Goal: Information Seeking & Learning: Learn about a topic

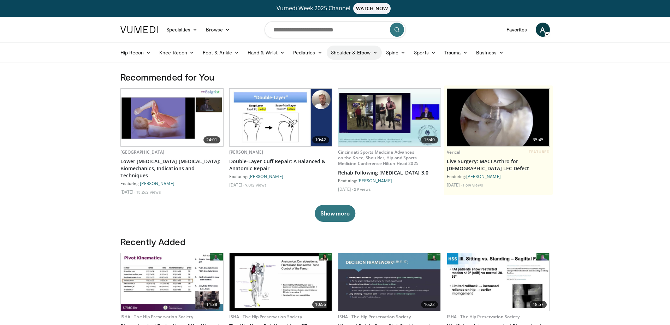
click at [347, 52] on link "Shoulder & Elbow" at bounding box center [354, 53] width 55 height 14
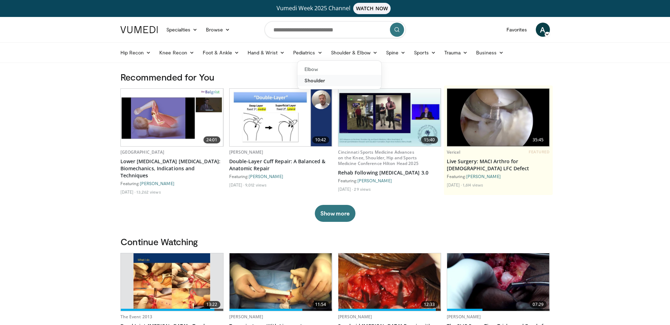
click at [325, 83] on link "Shoulder" at bounding box center [339, 80] width 84 height 11
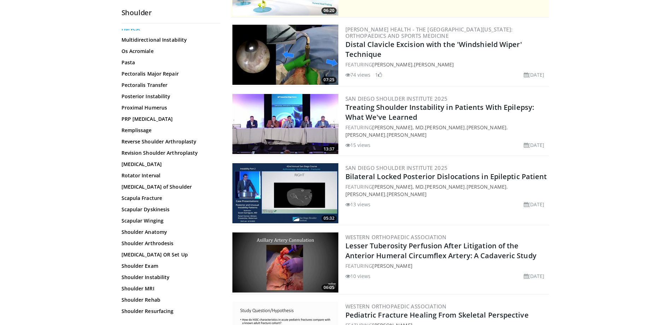
scroll to position [494, 0]
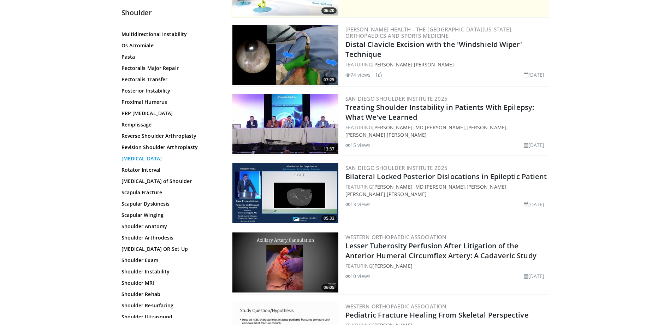
click at [154, 159] on link "[MEDICAL_DATA]" at bounding box center [168, 158] width 95 height 7
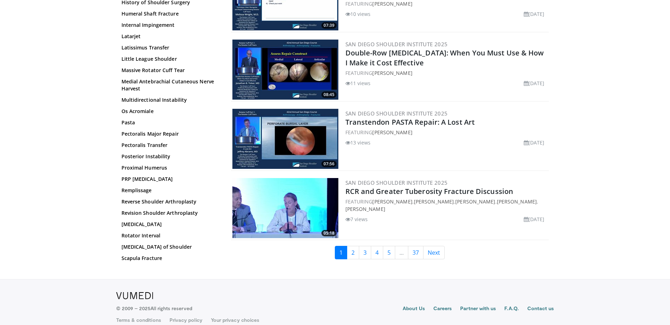
scroll to position [1594, 0]
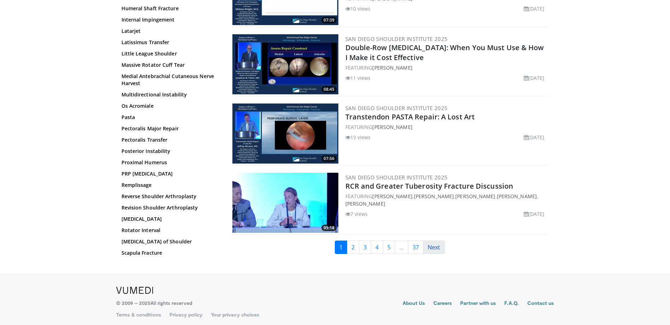
click at [439, 246] on link "Next" at bounding box center [434, 246] width 22 height 13
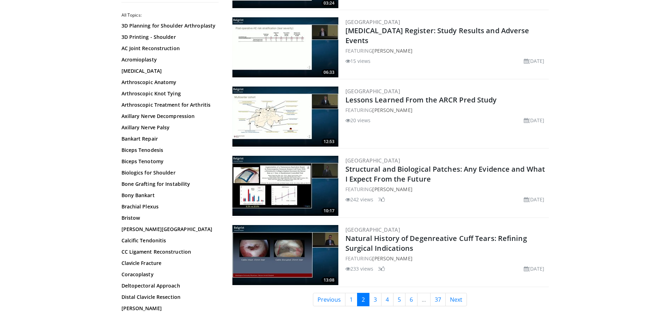
scroll to position [1554, 0]
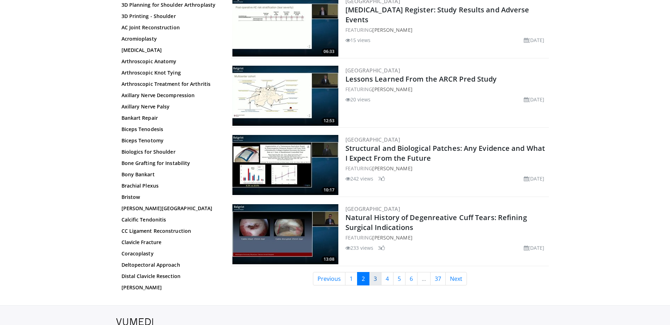
click at [375, 280] on link "3" at bounding box center [375, 278] width 12 height 13
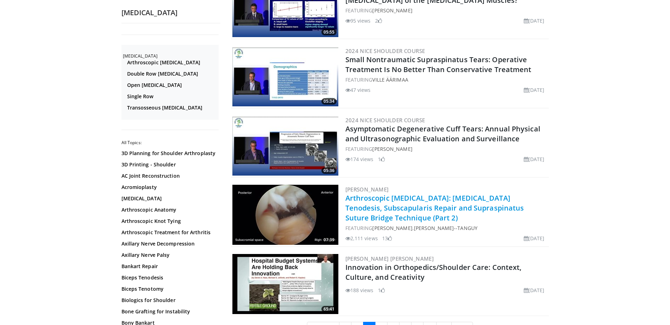
scroll to position [1590, 0]
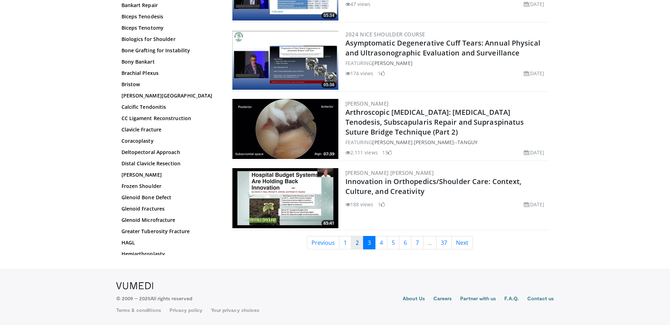
click at [361, 249] on link "2" at bounding box center [357, 242] width 12 height 13
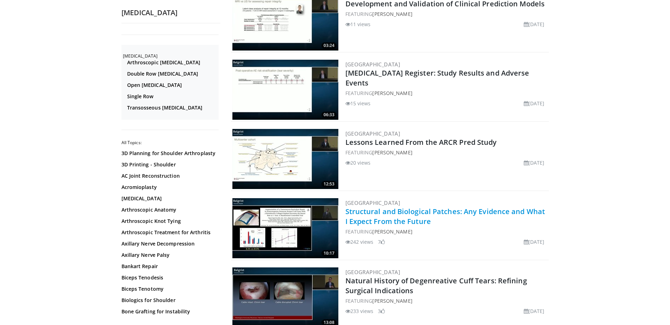
scroll to position [1590, 0]
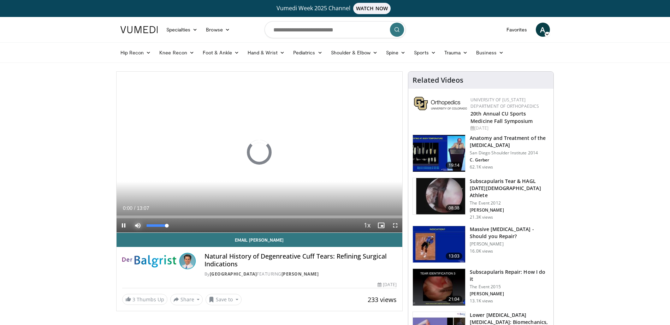
click at [139, 226] on span "Video Player" at bounding box center [138, 225] width 14 height 14
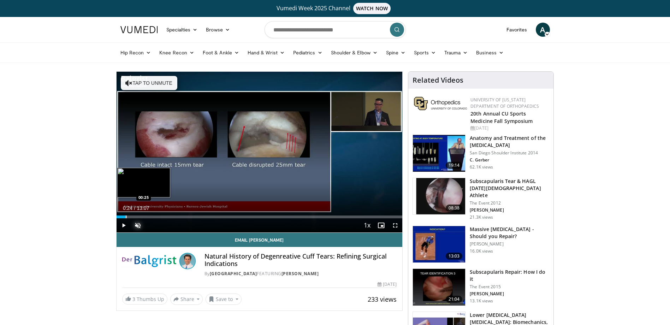
click at [126, 217] on div "Progress Bar" at bounding box center [126, 216] width 1 height 3
click at [130, 215] on div "Progress Bar" at bounding box center [130, 216] width 1 height 3
click at [136, 215] on video-js "**********" at bounding box center [260, 152] width 286 height 161
click at [138, 215] on div "Progress Bar" at bounding box center [138, 216] width 1 height 3
click at [141, 214] on div "Loaded : 16.36% 01:08 01:09" at bounding box center [260, 215] width 286 height 7
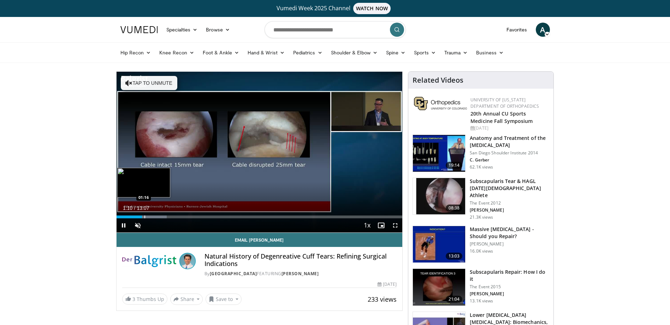
click at [144, 215] on div "Loaded : 17.62% 01:10 01:16" at bounding box center [260, 215] width 286 height 7
click at [151, 217] on div "Progress Bar" at bounding box center [151, 216] width 1 height 3
click at [157, 216] on div "Progress Bar" at bounding box center [157, 216] width 1 height 3
click at [162, 215] on div "Loaded : 22.66% 02:07 02:07" at bounding box center [260, 215] width 286 height 7
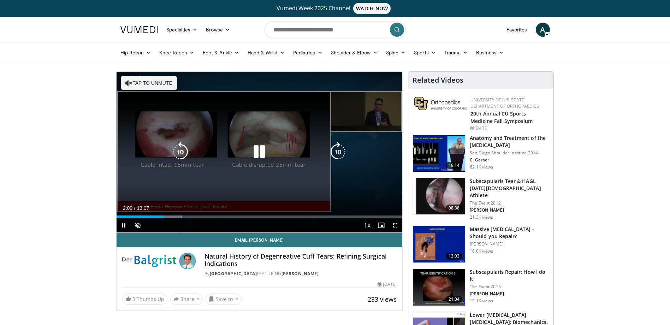
click at [170, 176] on div "10 seconds Tap to unmute" at bounding box center [260, 152] width 286 height 161
click at [260, 153] on icon "Video Player" at bounding box center [259, 152] width 20 height 20
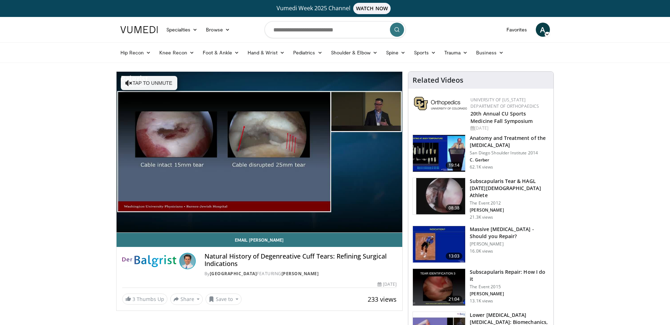
click at [172, 217] on video-js "**********" at bounding box center [260, 152] width 286 height 161
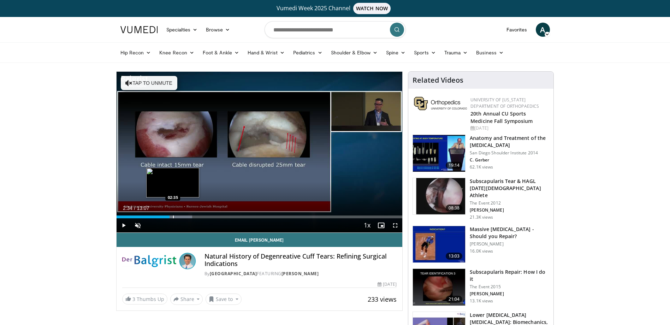
click at [173, 218] on div "Progress Bar" at bounding box center [173, 216] width 1 height 3
click at [177, 218] on div "Progress Bar" at bounding box center [177, 216] width 1 height 3
click at [181, 217] on div "Progress Bar" at bounding box center [181, 216] width 1 height 3
click at [184, 217] on div "Progress Bar" at bounding box center [184, 216] width 1 height 3
click at [190, 216] on div "Progress Bar" at bounding box center [190, 216] width 1 height 3
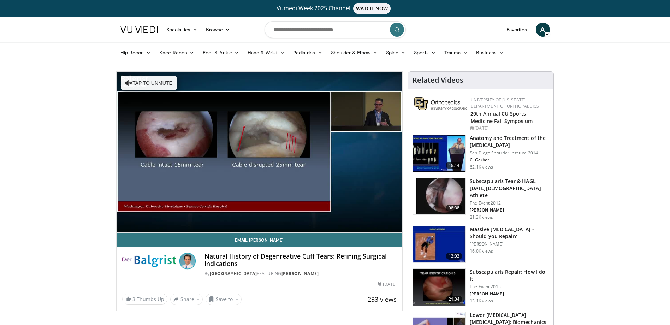
click at [197, 217] on div "10 seconds Tap to unmute" at bounding box center [260, 152] width 286 height 161
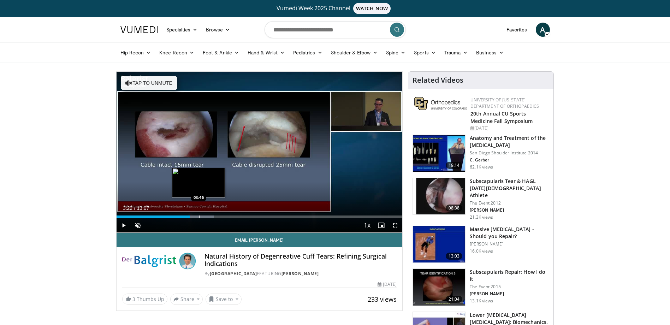
click at [199, 218] on div "Progress Bar" at bounding box center [199, 216] width 1 height 3
click at [209, 216] on div "Progress Bar" at bounding box center [209, 216] width 1 height 3
click at [219, 216] on div "Progress Bar" at bounding box center [219, 216] width 1 height 3
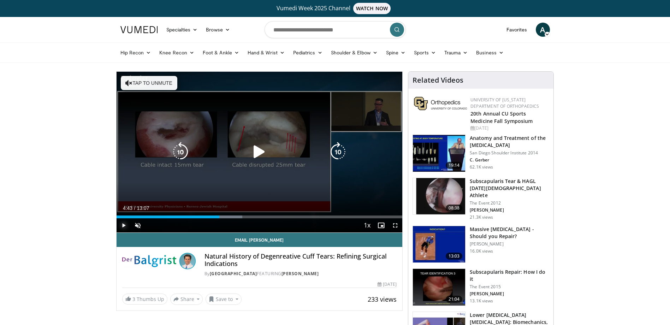
click at [126, 227] on span "Video Player" at bounding box center [124, 225] width 14 height 14
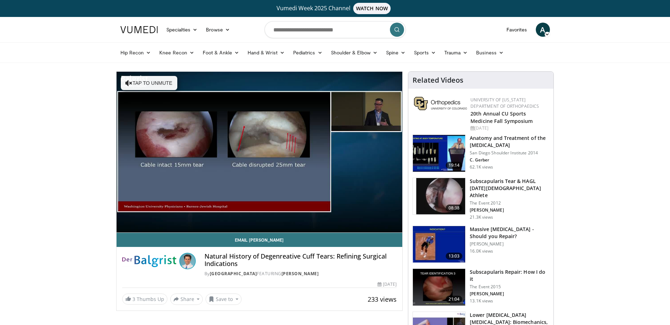
scroll to position [35, 0]
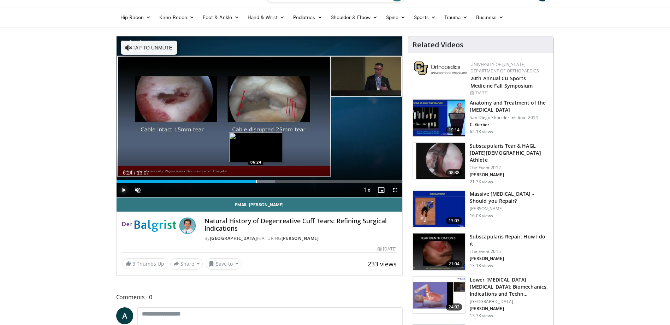
click at [256, 181] on div "Progress Bar" at bounding box center [256, 181] width 1 height 3
click at [267, 180] on div "Progress Bar" at bounding box center [267, 181] width 1 height 3
click at [274, 179] on div "Loaded : 60.44% 06:56 07:15" at bounding box center [260, 179] width 286 height 7
click at [280, 179] on div "Loaded : 61.70% 07:16 07:31" at bounding box center [260, 179] width 286 height 7
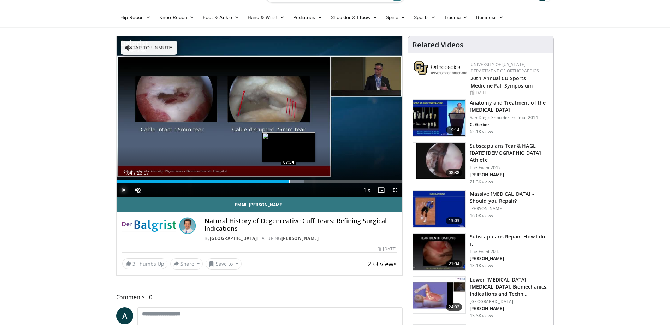
click at [289, 179] on div "Loaded : 65.48% 07:54 07:54" at bounding box center [260, 179] width 286 height 7
click at [295, 182] on div "Progress Bar" at bounding box center [295, 181] width 1 height 3
click at [304, 181] on div "Progress Bar" at bounding box center [304, 181] width 1 height 3
click at [310, 180] on div "Loaded : 73.63% 08:38 08:55" at bounding box center [260, 181] width 286 height 3
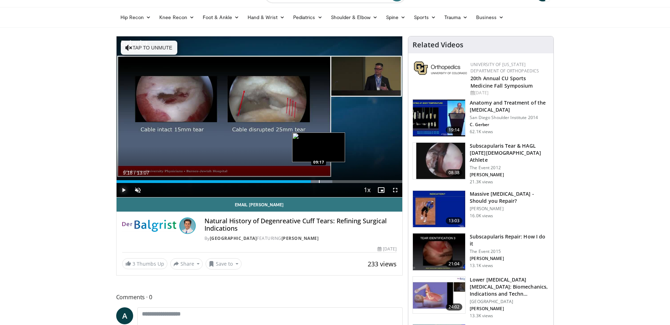
click at [319, 181] on div "Progress Bar" at bounding box center [319, 181] width 1 height 3
click at [323, 181] on div "Progress Bar" at bounding box center [323, 181] width 1 height 3
click at [329, 182] on div "Progress Bar" at bounding box center [329, 181] width 1 height 3
click at [336, 182] on div "Progress Bar" at bounding box center [336, 181] width 1 height 3
click at [344, 183] on div "Progress Bar" at bounding box center [344, 181] width 1 height 3
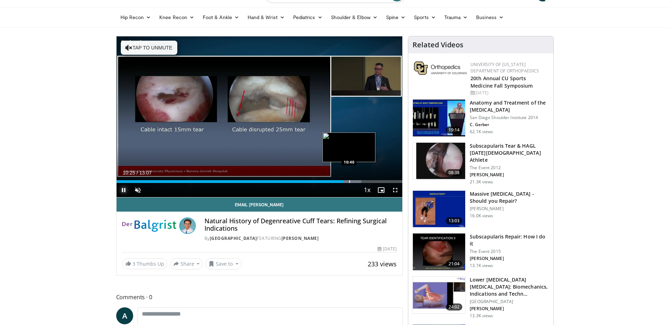
click at [349, 182] on div "Progress Bar" at bounding box center [349, 181] width 1 height 3
click at [353, 182] on div "Progress Bar" at bounding box center [353, 181] width 1 height 3
click at [354, 182] on div "Progress Bar" at bounding box center [354, 181] width 1 height 3
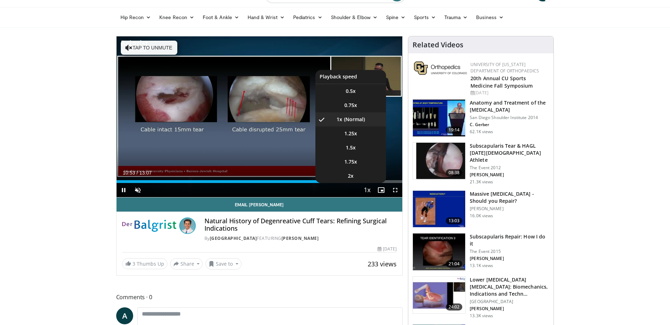
click at [361, 183] on button "Playback Rate" at bounding box center [367, 190] width 14 height 14
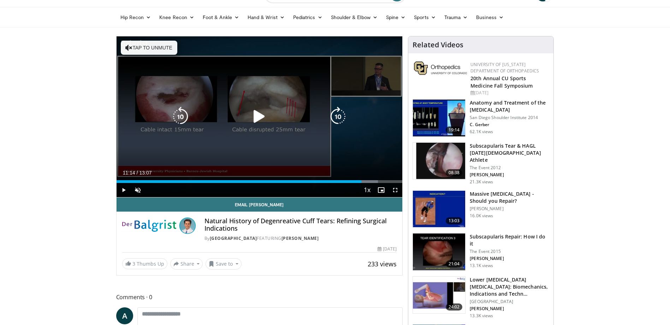
click at [361, 182] on div "Loaded : 91.41% 10:55 11:01" at bounding box center [260, 181] width 286 height 3
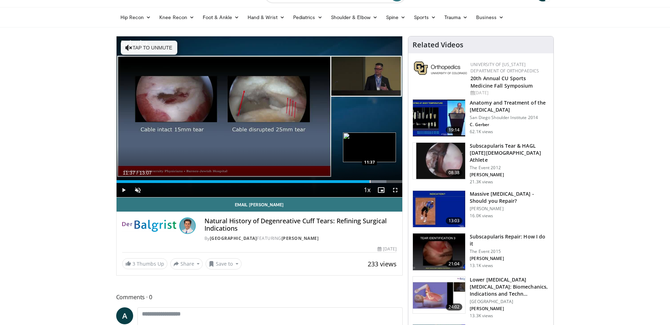
click at [370, 180] on div "Progress Bar" at bounding box center [370, 181] width 1 height 3
click at [374, 182] on div "Progress Bar" at bounding box center [374, 181] width 1 height 3
click at [379, 183] on span "Video Player" at bounding box center [381, 190] width 14 height 14
click at [369, 181] on div "Loaded : 98.22% 11:35 11:35" at bounding box center [260, 181] width 286 height 3
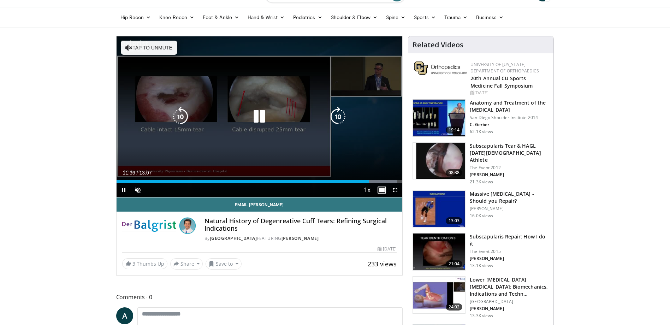
click at [261, 120] on icon "Video Player" at bounding box center [259, 117] width 20 height 20
click at [255, 113] on icon "Video Player" at bounding box center [259, 117] width 20 height 20
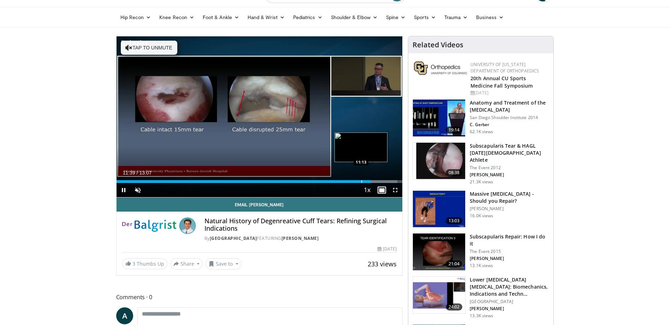
click at [361, 180] on div "Progress Bar" at bounding box center [361, 181] width 1 height 3
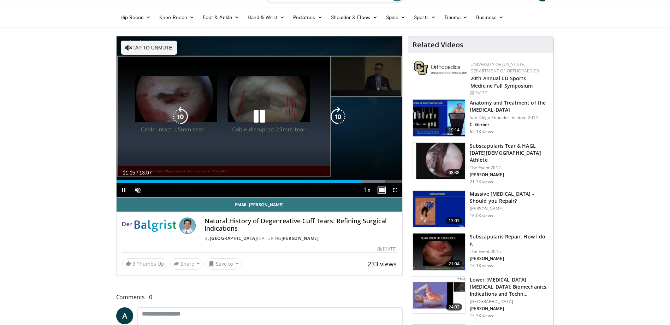
click at [326, 131] on div "10 seconds Tap to unmute" at bounding box center [260, 116] width 286 height 161
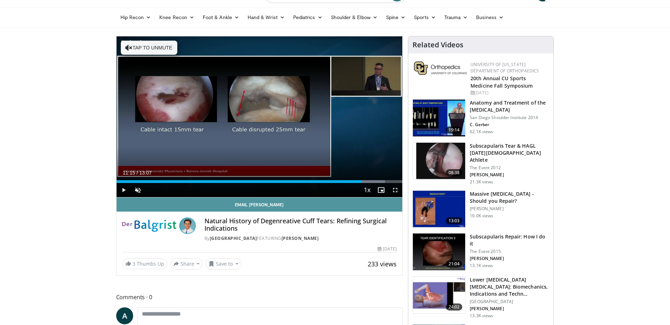
click at [352, 211] on link "Email Jay" at bounding box center [260, 204] width 286 height 14
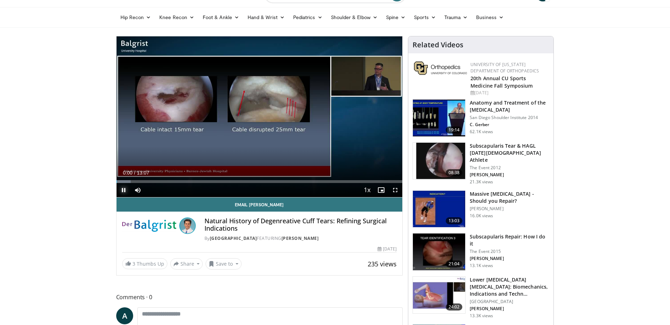
click at [119, 192] on span "Video Player" at bounding box center [124, 190] width 14 height 14
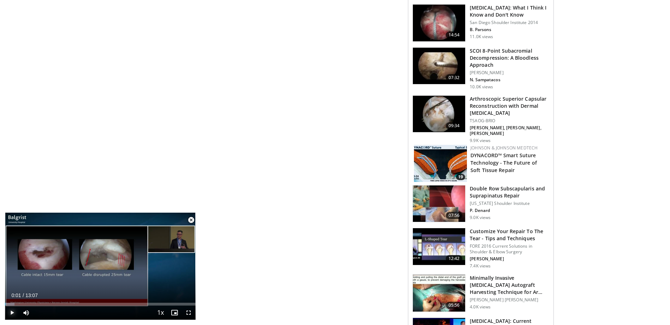
scroll to position [459, 0]
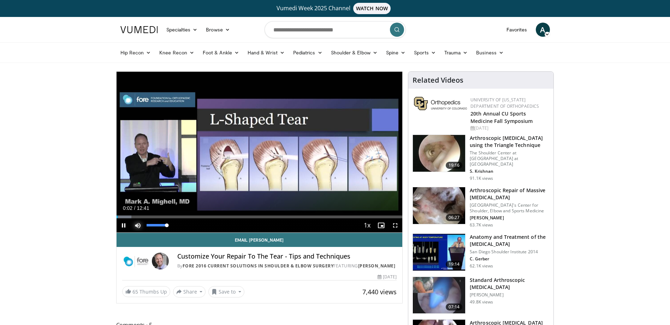
click at [137, 226] on span "Video Player" at bounding box center [138, 225] width 14 height 14
click at [158, 217] on div "Progress Bar" at bounding box center [158, 216] width 1 height 3
click at [164, 218] on div "Progress Bar" at bounding box center [164, 216] width 1 height 3
click at [171, 216] on div "Progress Bar" at bounding box center [171, 216] width 1 height 3
click at [176, 217] on div "Progress Bar" at bounding box center [176, 216] width 1 height 3
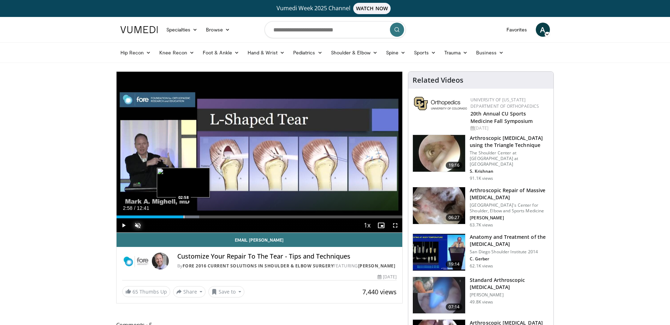
click at [183, 215] on div "Loaded : 28.93% 02:41 02:58" at bounding box center [260, 215] width 286 height 7
click at [188, 215] on div "Progress Bar" at bounding box center [188, 216] width 1 height 3
click at [192, 215] on div "Progress Bar" at bounding box center [192, 216] width 1 height 3
click at [199, 215] on div "Progress Bar" at bounding box center [199, 216] width 1 height 3
click at [204, 216] on div "Progress Bar" at bounding box center [204, 216] width 1 height 3
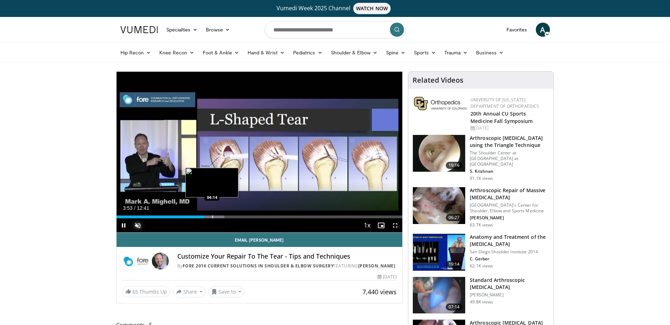
click at [213, 217] on div "Progress Bar" at bounding box center [212, 216] width 1 height 3
click at [219, 217] on div "Loaded : 42.08% 04:32 04:33" at bounding box center [260, 216] width 286 height 3
click at [224, 217] on div "Progress Bar" at bounding box center [224, 216] width 1 height 3
click at [231, 218] on div "Current Time 4:44 / Duration 12:41 Pause Skip Backward Skip Forward Unmute 35% …" at bounding box center [260, 225] width 286 height 14
click at [238, 216] on div "Progress Bar" at bounding box center [238, 216] width 1 height 3
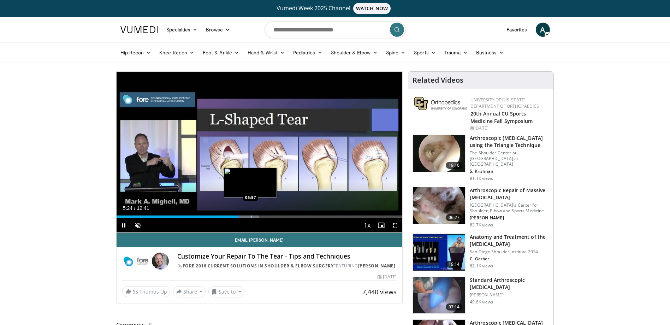
click at [251, 216] on div "Progress Bar" at bounding box center [251, 216] width 1 height 3
click at [261, 217] on video-js "**********" at bounding box center [260, 152] width 286 height 161
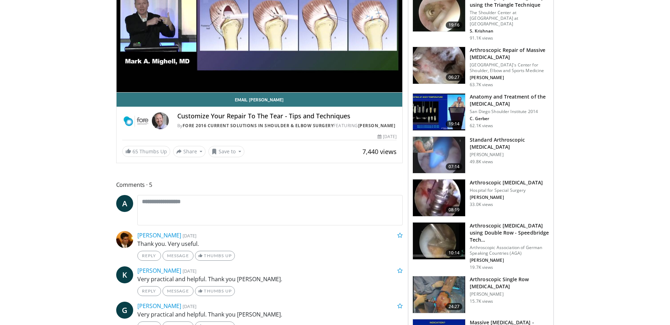
scroll to position [141, 0]
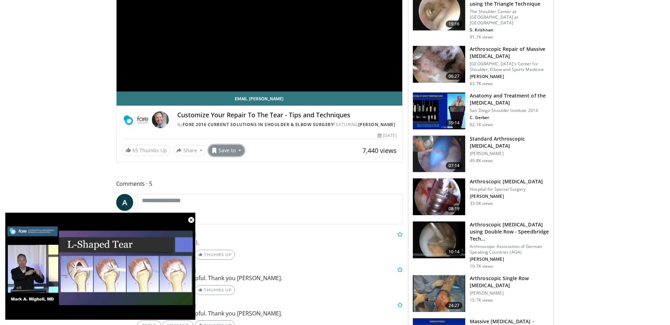
click at [234, 156] on button "Save to" at bounding box center [226, 150] width 36 height 11
click at [237, 170] on span "Add to Favorites" at bounding box center [238, 166] width 43 height 8
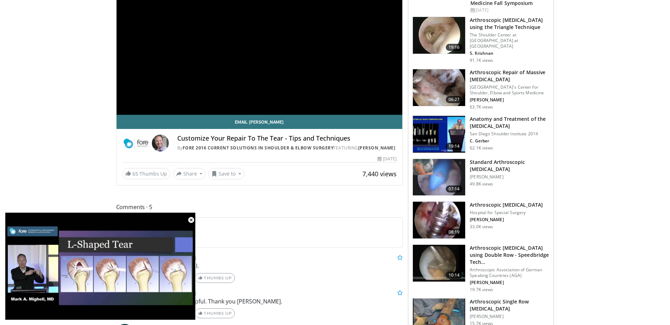
scroll to position [165, 0]
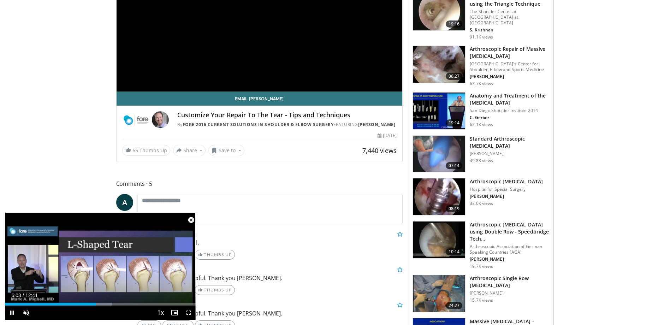
click at [189, 219] on span "Video Player" at bounding box center [191, 220] width 14 height 14
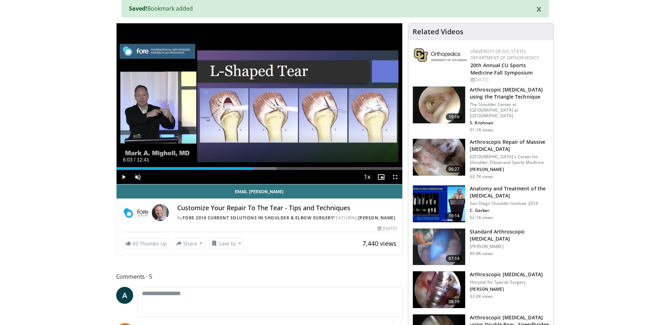
scroll to position [59, 0]
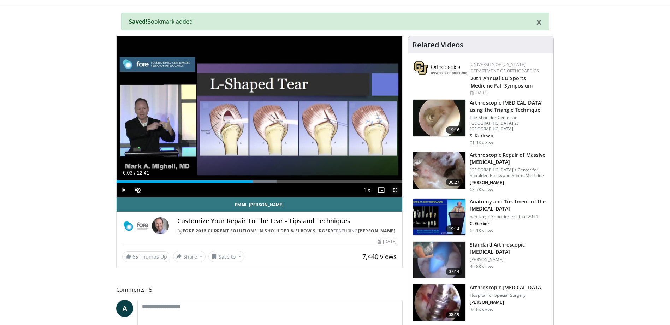
drag, startPoint x: 388, startPoint y: 191, endPoint x: 398, endPoint y: 229, distance: 39.5
click at [390, 191] on span "Video Player" at bounding box center [395, 190] width 14 height 14
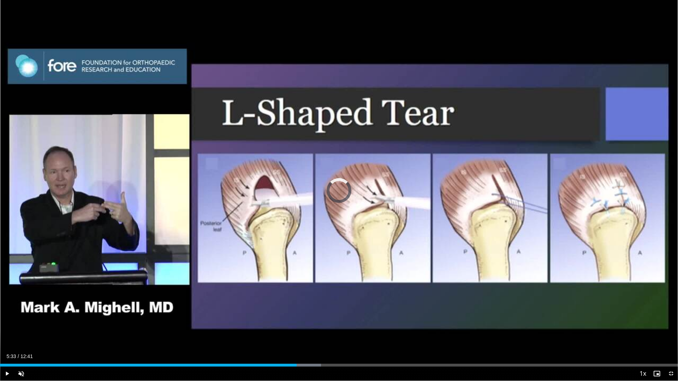
click at [286, 325] on div "Progress Bar" at bounding box center [286, 365] width 1 height 3
click at [275, 325] on div "05:20" at bounding box center [143, 365] width 286 height 3
click at [266, 325] on div "Progress Bar" at bounding box center [266, 365] width 1 height 3
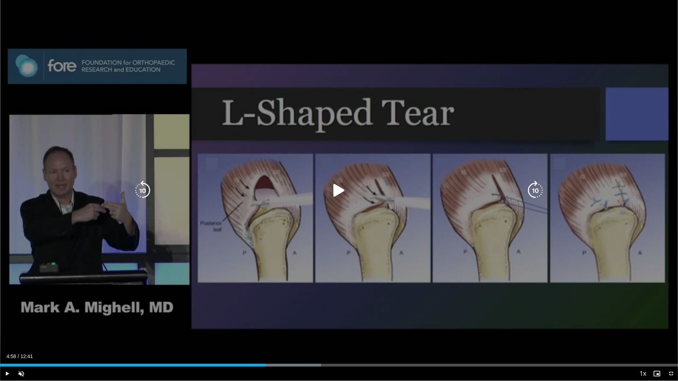
click at [335, 195] on icon "Video Player" at bounding box center [339, 191] width 20 height 20
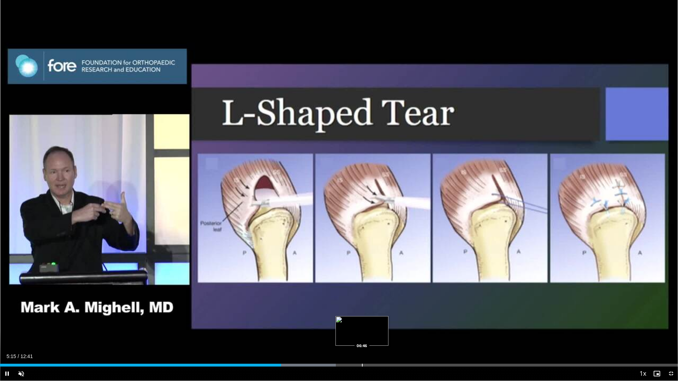
click at [362, 325] on div "Progress Bar" at bounding box center [362, 365] width 1 height 3
click at [342, 325] on div "06:23" at bounding box center [171, 365] width 342 height 3
click at [352, 325] on div "Progress Bar" at bounding box center [352, 365] width 1 height 3
click at [347, 325] on div "Loaded : 60.49% 06:37 06:30" at bounding box center [339, 365] width 678 height 3
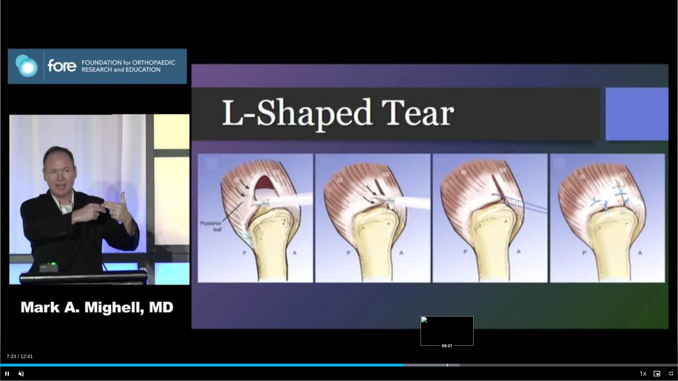
click at [447, 325] on div "Loaded : 67.76% 07:33 08:21" at bounding box center [339, 363] width 678 height 7
click at [460, 325] on div "Loaded : 74.96% 08:26 08:36" at bounding box center [339, 363] width 678 height 7
click at [474, 325] on div "Loaded : 76.27% 08:37 08:52" at bounding box center [339, 363] width 678 height 7
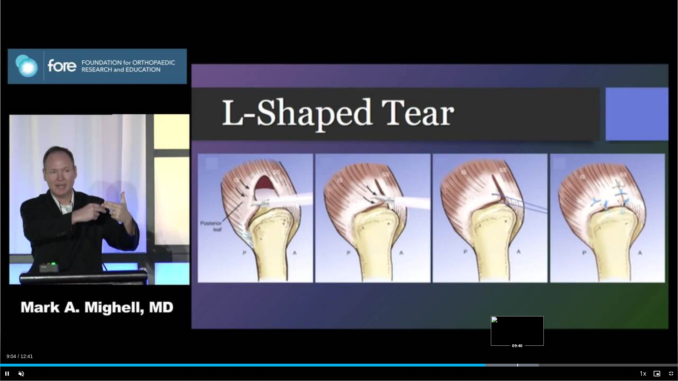
click at [517, 325] on div "Progress Bar" at bounding box center [517, 365] width 1 height 3
click at [536, 325] on div "Loaded : 80.79% 09:42 10:01" at bounding box center [339, 363] width 678 height 7
click at [548, 325] on div "Progress Bar" at bounding box center [548, 365] width 1 height 3
click at [563, 325] on div "Current Time 10:16 / Duration 12:41 Pause Skip Backward Skip Forward Unmute 35%…" at bounding box center [339, 374] width 678 height 14
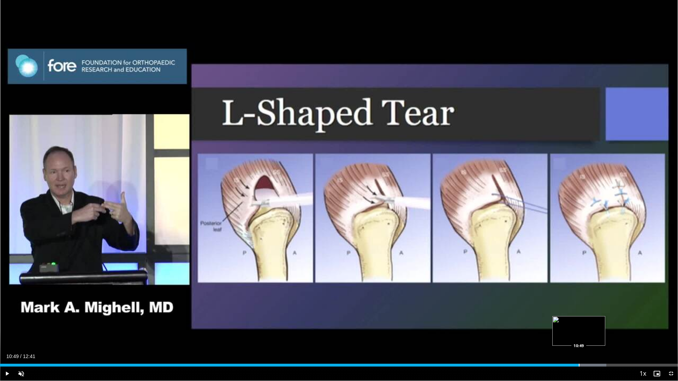
click at [579, 325] on div "Progress Bar" at bounding box center [579, 365] width 1 height 3
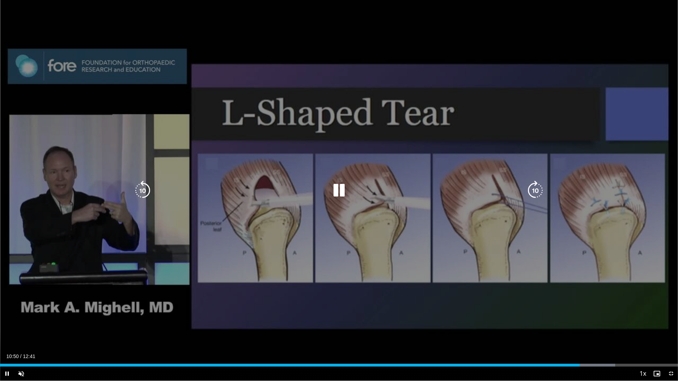
drag, startPoint x: 428, startPoint y: 328, endPoint x: 427, endPoint y: 331, distance: 3.8
click at [427, 325] on div "10 seconds Tap to unmute" at bounding box center [339, 190] width 678 height 381
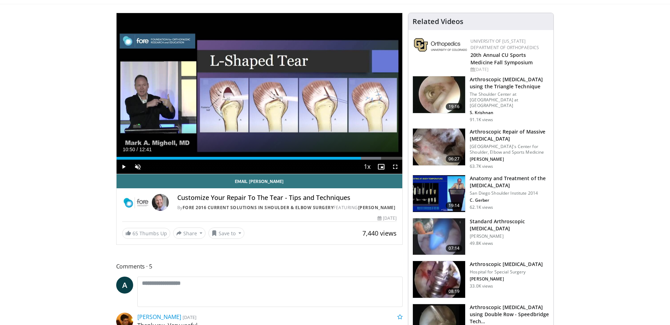
click at [500, 175] on h3 "Anatomy and Treatment of the Rotator Cuff" at bounding box center [509, 182] width 79 height 14
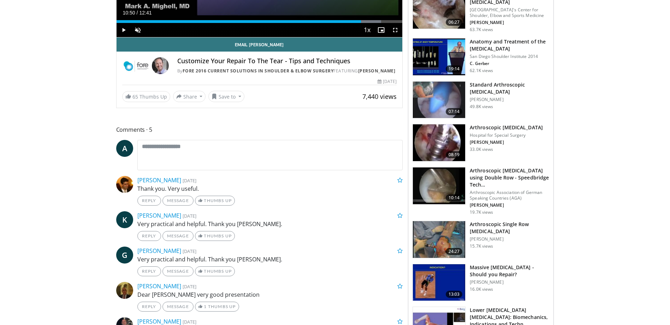
scroll to position [271, 0]
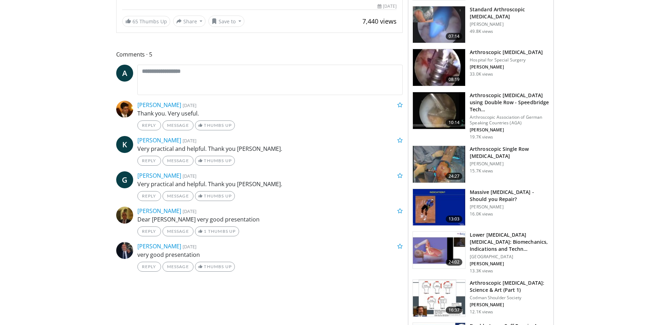
click at [494, 145] on h3 "Arthroscopic Single Row [MEDICAL_DATA]" at bounding box center [509, 152] width 79 height 14
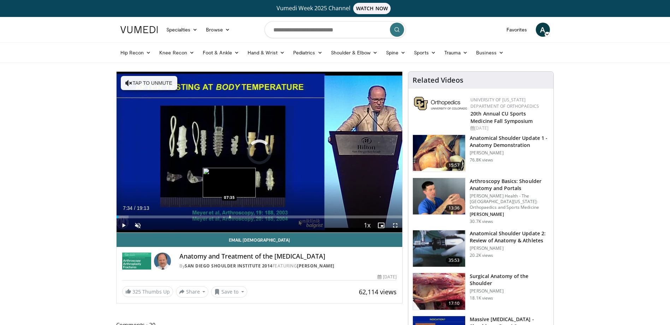
click at [230, 216] on div "Progress Bar" at bounding box center [230, 216] width 1 height 3
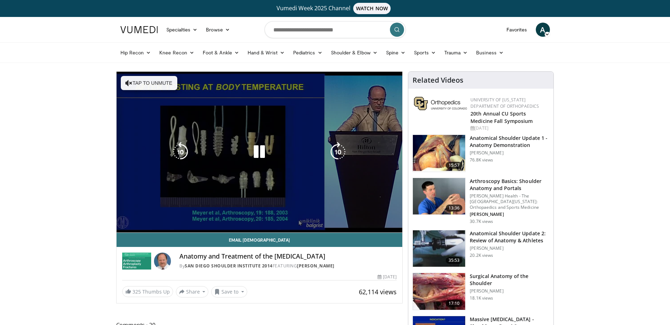
click at [237, 217] on video-js "**********" at bounding box center [260, 152] width 286 height 161
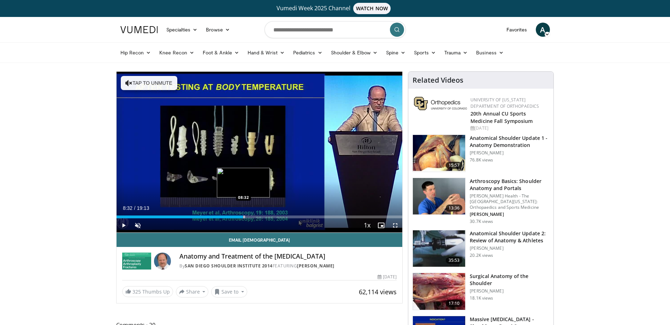
click at [244, 218] on div "Progress Bar" at bounding box center [244, 216] width 1 height 3
click at [253, 217] on div "Progress Bar" at bounding box center [253, 216] width 1 height 3
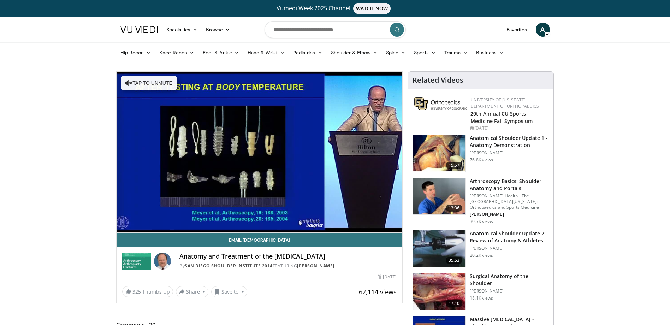
click at [259, 217] on div "10 seconds Tap to unmute" at bounding box center [260, 152] width 286 height 161
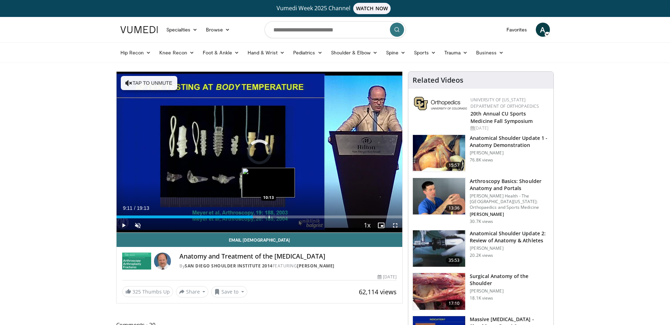
click at [269, 218] on div "Progress Bar" at bounding box center [269, 216] width 1 height 3
click at [284, 215] on div "Loaded : 53.81% 10:12 11:14" at bounding box center [260, 215] width 286 height 7
click at [299, 216] on div "Progress Bar" at bounding box center [299, 216] width 1 height 3
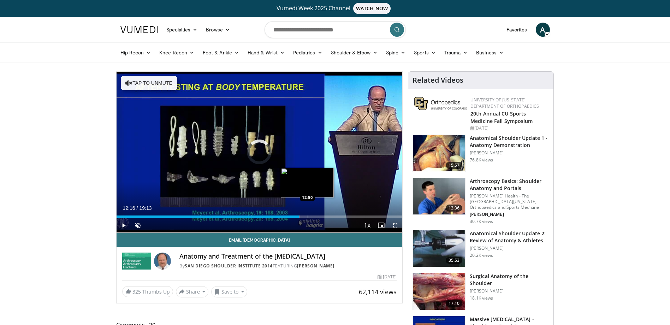
click at [308, 217] on div "Progress Bar" at bounding box center [308, 216] width 1 height 3
click at [318, 219] on div "Current Time 12:51 / Duration 19:13 Play Skip Backward Skip Forward Unmute Load…" at bounding box center [260, 225] width 286 height 14
click at [327, 216] on div "Progress Bar" at bounding box center [327, 216] width 1 height 3
click at [335, 217] on div "Progress Bar" at bounding box center [335, 216] width 1 height 3
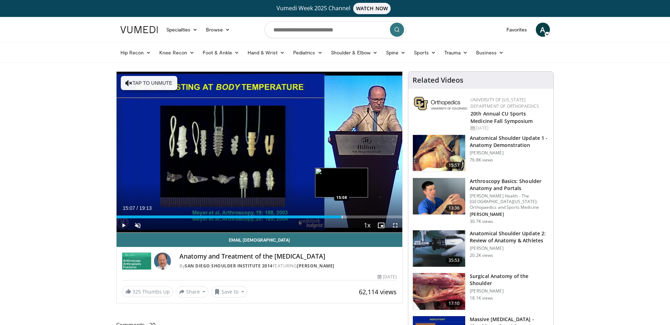
click at [342, 218] on div "Progress Bar" at bounding box center [342, 216] width 1 height 3
click at [352, 217] on div "Progress Bar" at bounding box center [352, 216] width 1 height 3
click at [357, 217] on div "Progress Bar" at bounding box center [357, 216] width 1 height 3
click at [358, 216] on div "Progress Bar" at bounding box center [358, 216] width 1 height 3
click at [363, 216] on div "Progress Bar" at bounding box center [363, 216] width 1 height 3
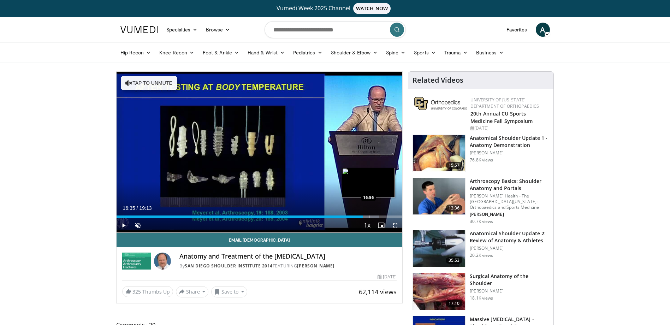
click at [369, 216] on div "Progress Bar" at bounding box center [369, 216] width 1 height 3
click at [375, 216] on div "Progress Bar" at bounding box center [375, 216] width 1 height 3
click at [379, 217] on div "Progress Bar" at bounding box center [379, 216] width 1 height 3
click at [386, 217] on div "Progress Bar" at bounding box center [386, 216] width 1 height 3
click at [392, 217] on div "Progress Bar" at bounding box center [392, 216] width 1 height 3
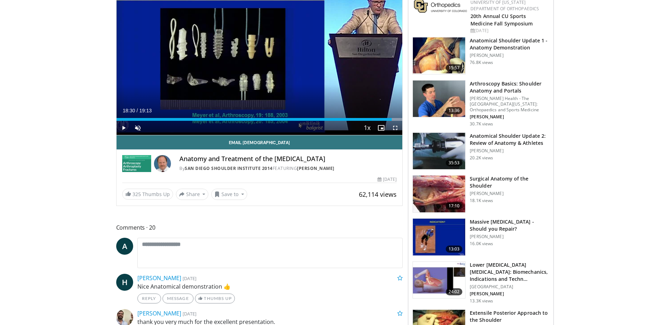
scroll to position [106, 0]
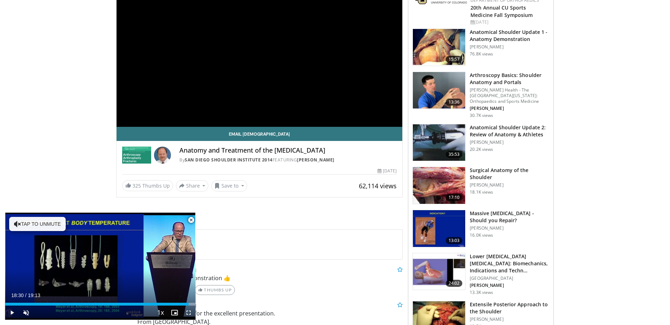
click at [189, 221] on span "Video Player" at bounding box center [191, 220] width 14 height 14
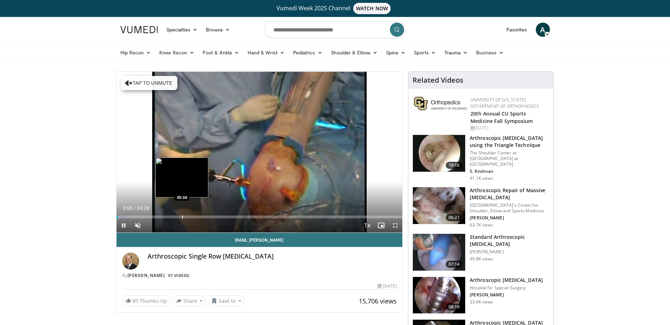
click at [182, 215] on div "Progress Bar" at bounding box center [182, 216] width 1 height 3
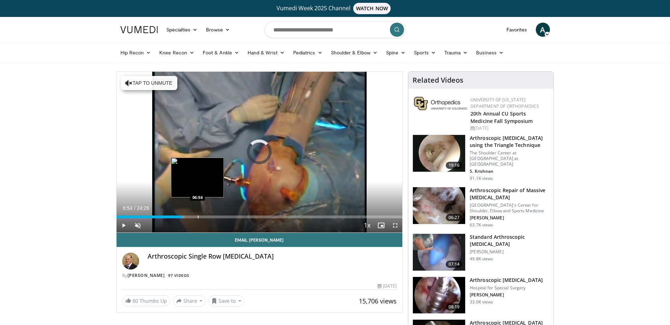
click at [198, 216] on div "Progress Bar" at bounding box center [198, 216] width 1 height 3
click at [217, 216] on div "Progress Bar" at bounding box center [217, 216] width 1 height 3
click at [208, 217] on div "07:48" at bounding box center [162, 216] width 91 height 3
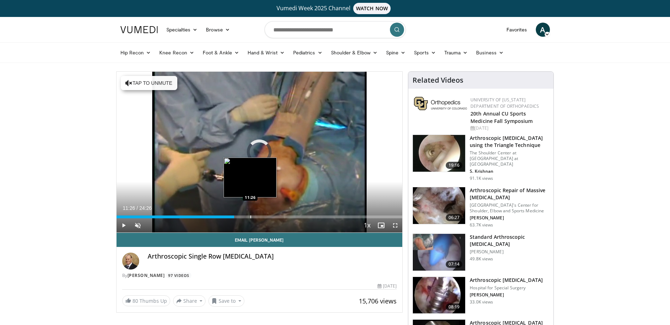
click at [250, 214] on div "Loaded : 0.00% 10:04 11:26" at bounding box center [260, 215] width 286 height 7
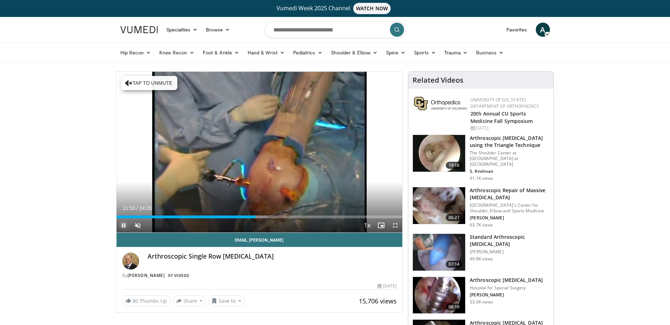
click at [121, 225] on span "Video Player" at bounding box center [124, 225] width 14 height 14
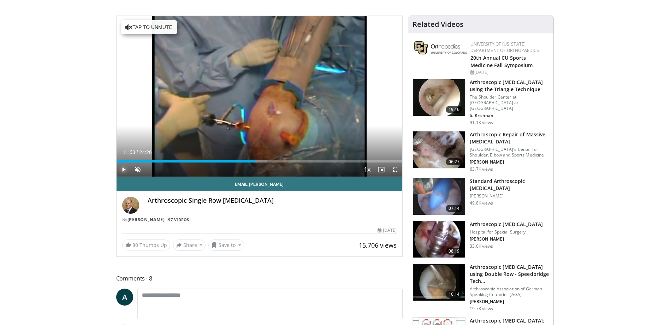
scroll to position [71, 0]
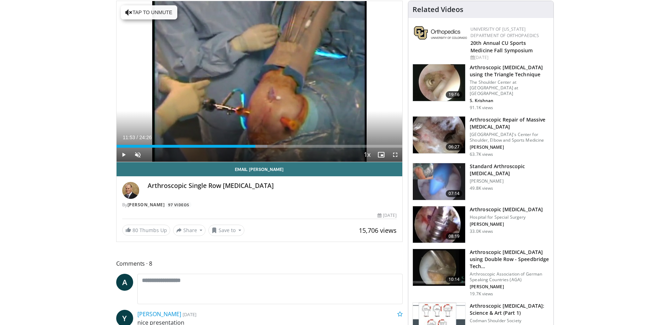
click at [477, 166] on h3 "Standard Arthroscopic [MEDICAL_DATA]" at bounding box center [509, 170] width 79 height 14
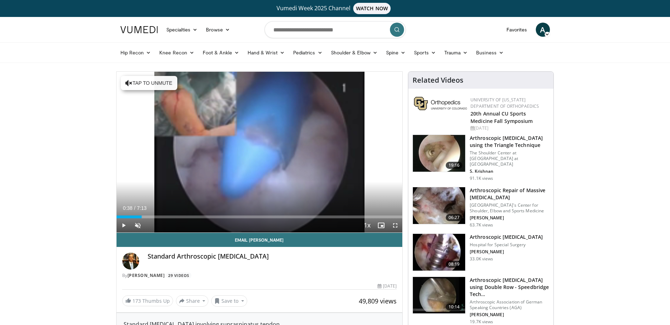
click at [142, 216] on div "Progress Bar" at bounding box center [142, 216] width 1 height 3
click at [155, 217] on div "Progress Bar" at bounding box center [155, 216] width 1 height 3
click at [165, 218] on div "Progress Bar" at bounding box center [165, 216] width 1 height 3
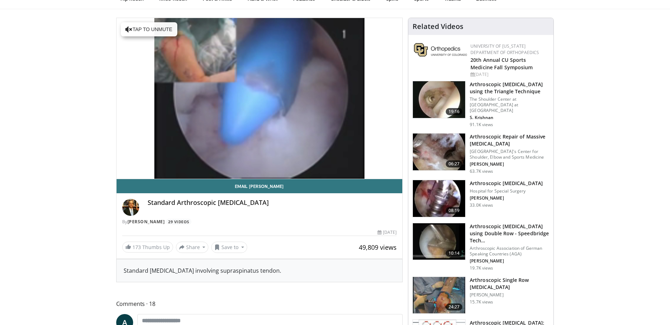
scroll to position [71, 0]
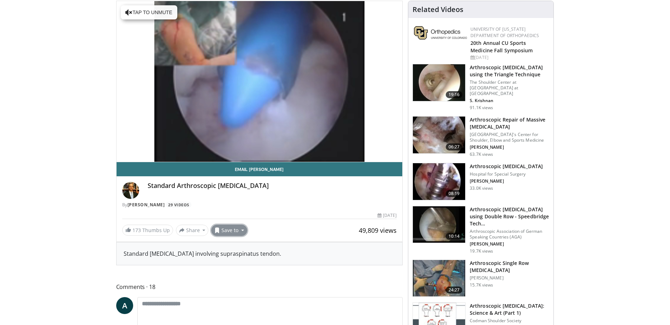
click at [232, 229] on button "Save to" at bounding box center [229, 230] width 36 height 11
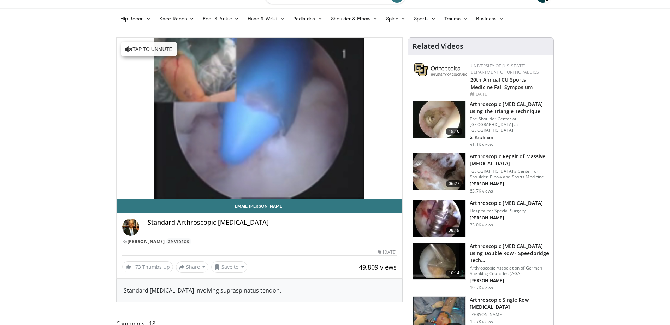
scroll to position [0, 0]
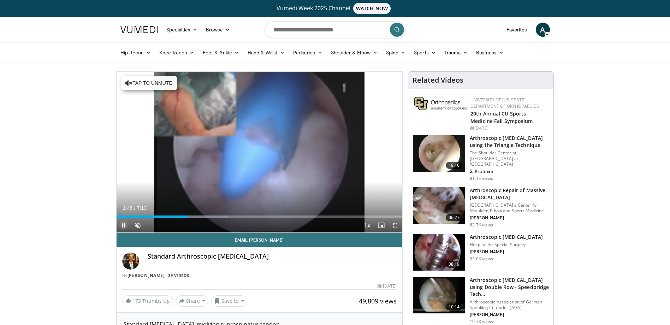
click at [123, 227] on span "Video Player" at bounding box center [124, 225] width 14 height 14
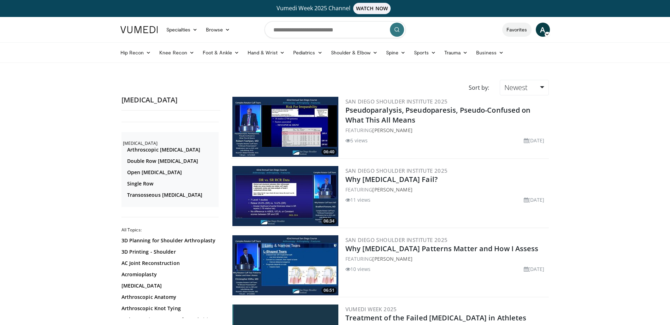
click at [517, 28] on link "Favorites" at bounding box center [516, 30] width 29 height 14
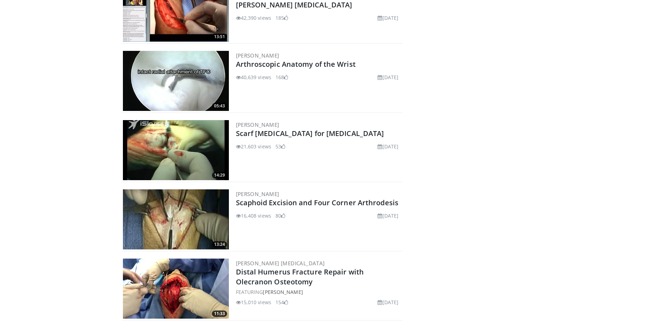
scroll to position [357, 0]
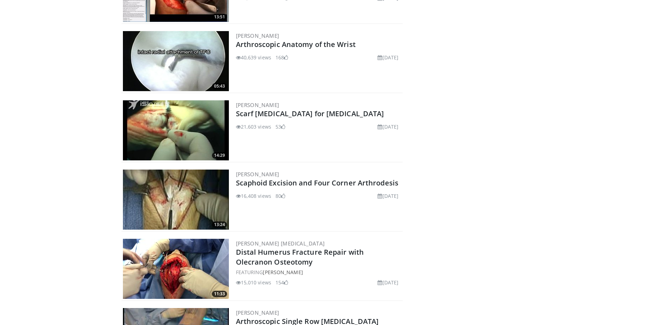
drag, startPoint x: 195, startPoint y: 139, endPoint x: 505, endPoint y: 142, distance: 310.1
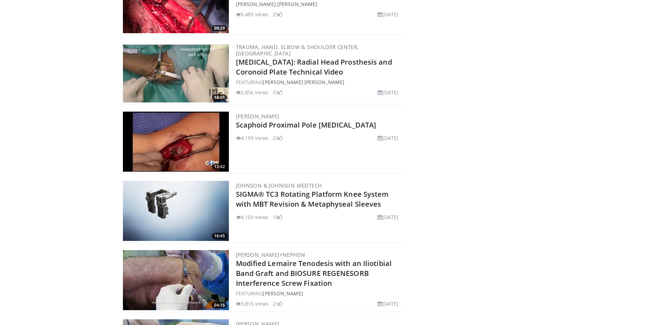
scroll to position [1911, 0]
